Goal: Check status: Check status

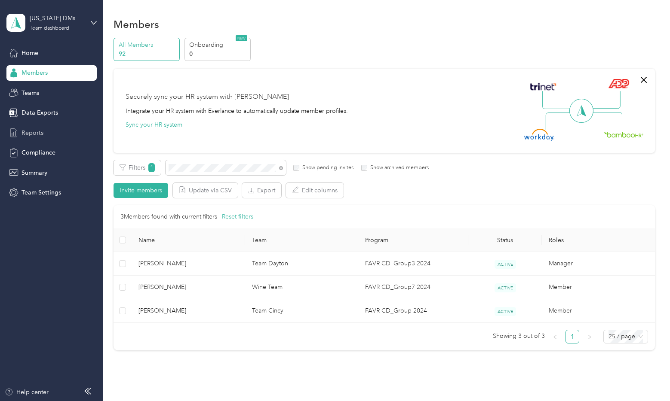
click at [40, 132] on span "Reports" at bounding box center [32, 133] width 22 height 9
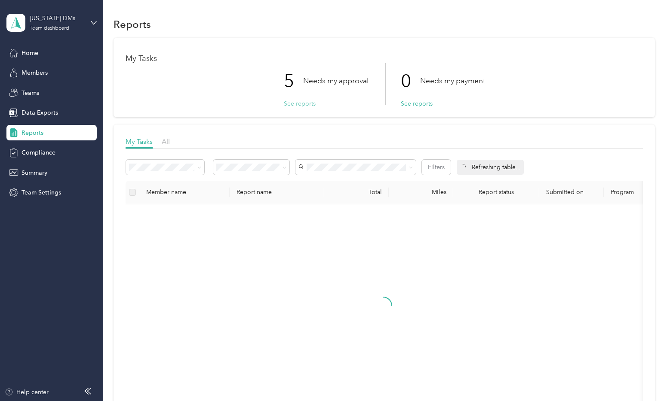
click at [303, 103] on button "See reports" at bounding box center [300, 103] width 32 height 9
